Goal: Entertainment & Leisure: Consume media (video, audio)

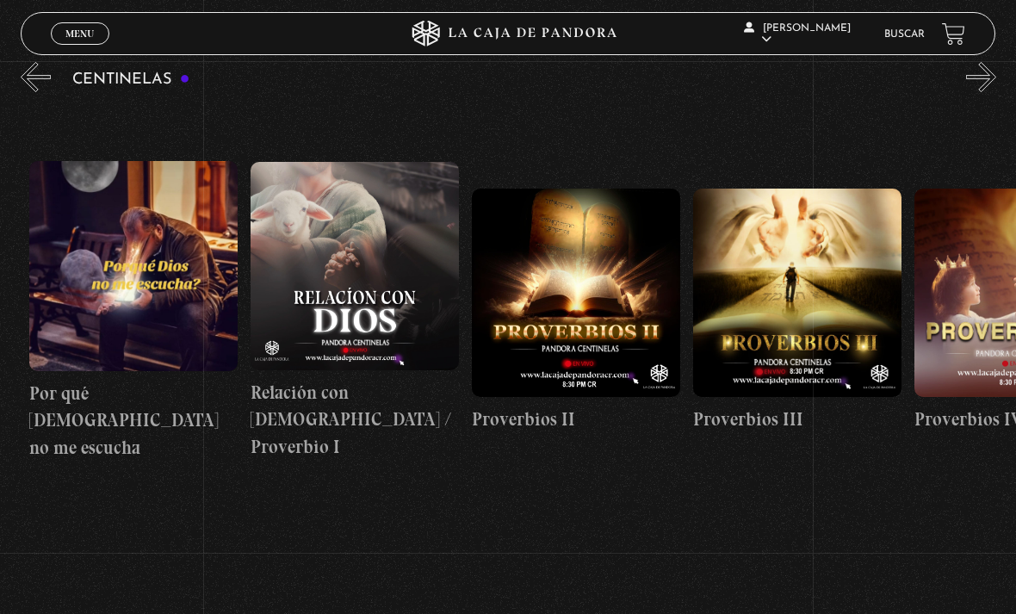
scroll to position [0, 435]
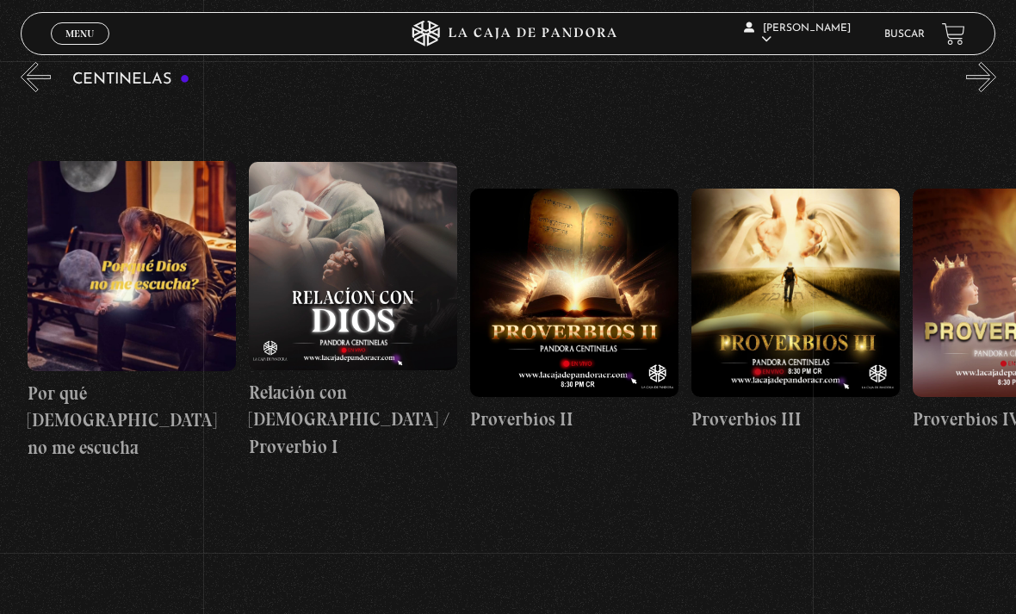
click at [578, 306] on figure at bounding box center [574, 292] width 208 height 208
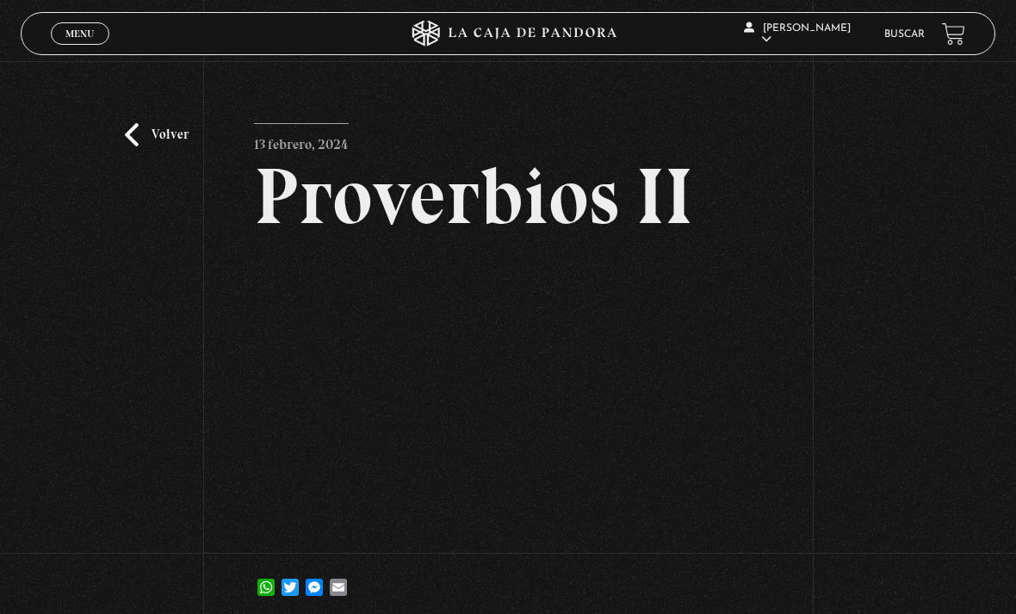
click at [141, 141] on link "Volver" at bounding box center [157, 134] width 64 height 23
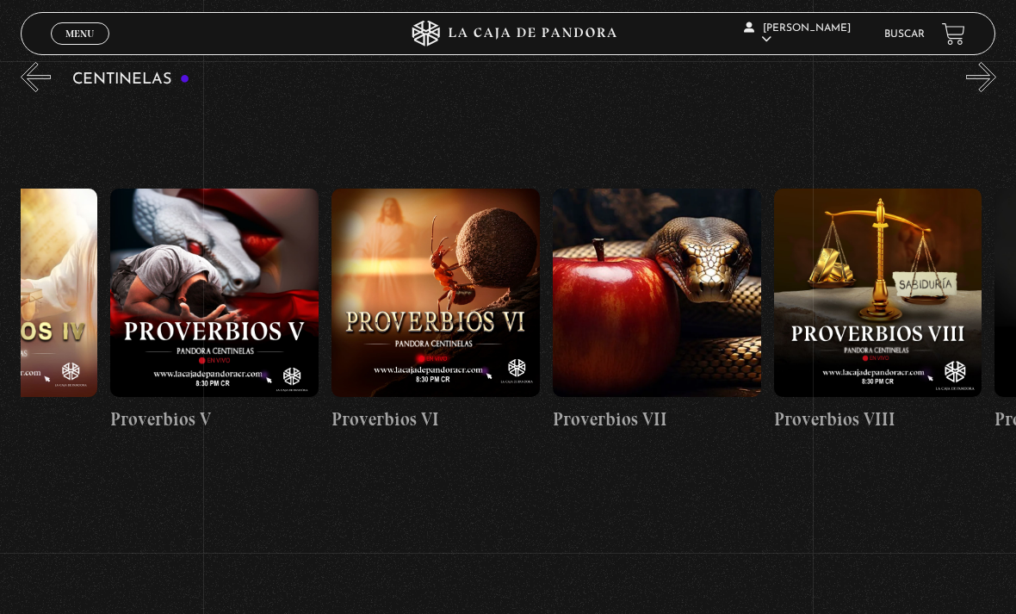
scroll to position [0, 1463]
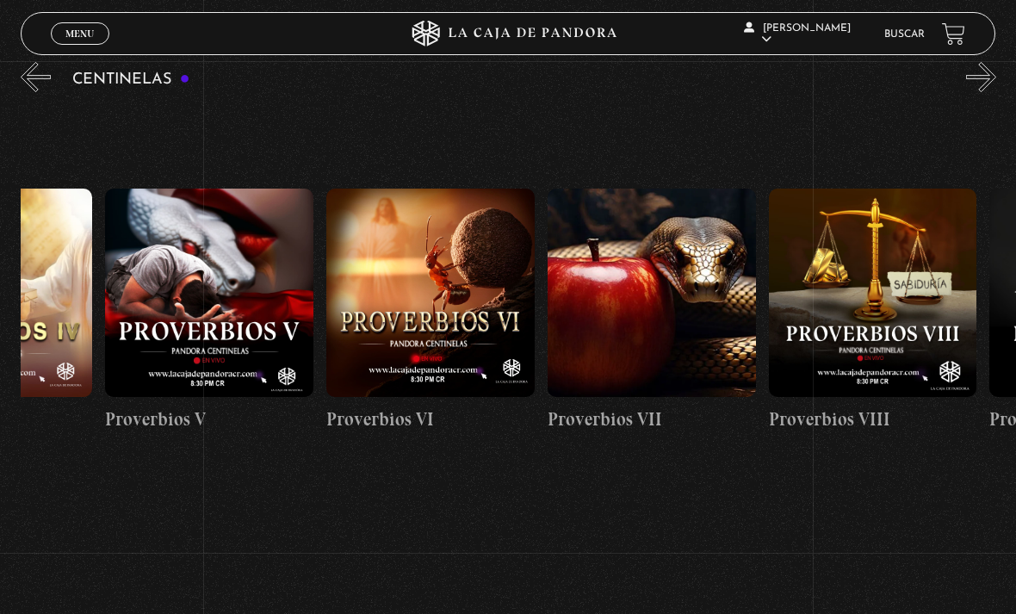
click at [641, 319] on figure at bounding box center [651, 292] width 208 height 208
